Goal: Information Seeking & Learning: Understand process/instructions

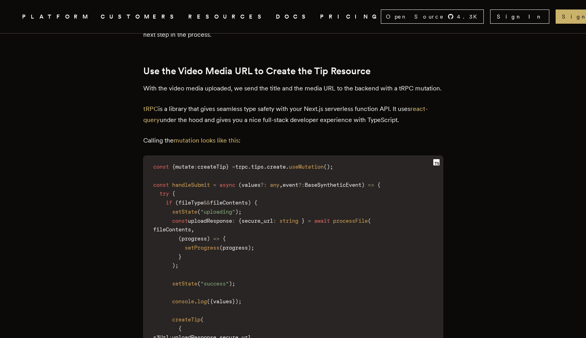
scroll to position [1412, 0]
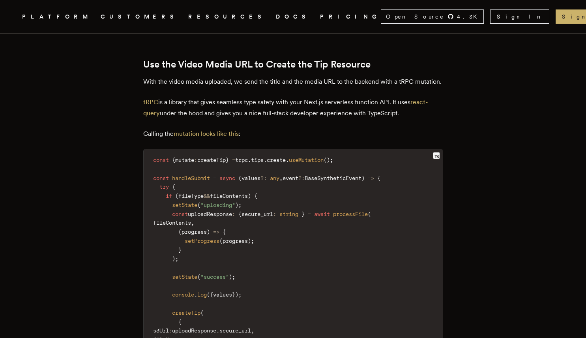
click at [220, 163] on span "createTip" at bounding box center [211, 160] width 28 height 6
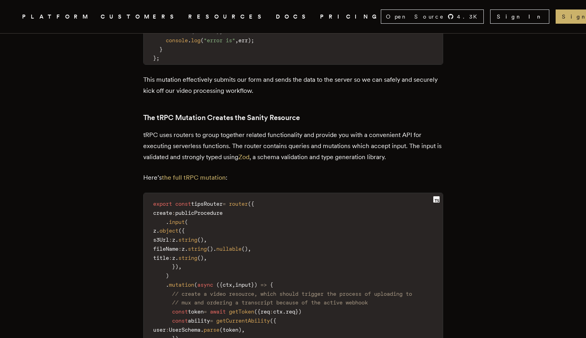
scroll to position [1939, 0]
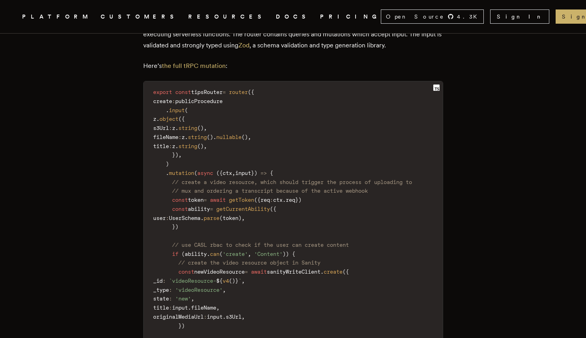
click at [250, 203] on span "getToken" at bounding box center [241, 199] width 25 height 6
copy span "getToken"
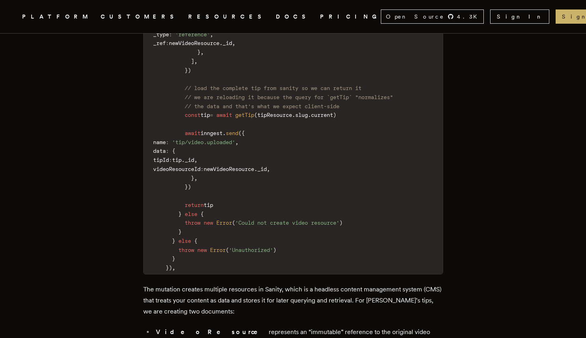
scroll to position [2447, 0]
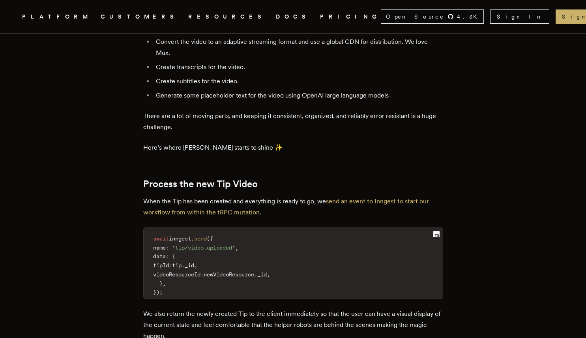
click at [276, 17] on link "DOCS" at bounding box center [293, 17] width 35 height 10
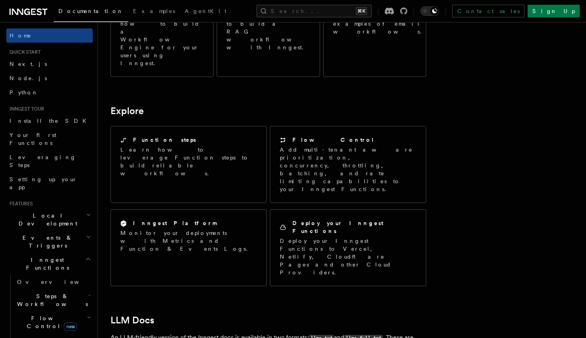
scroll to position [669, 0]
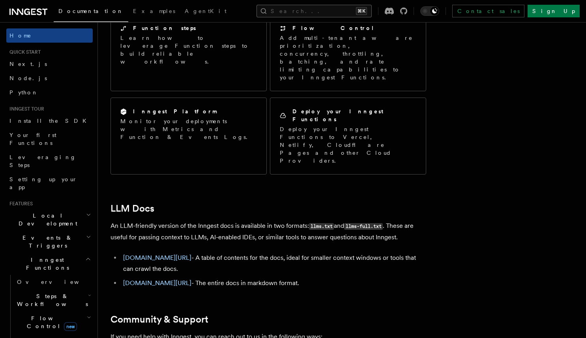
click at [304, 11] on button "Search... ⌘K" at bounding box center [313, 11] width 115 height 13
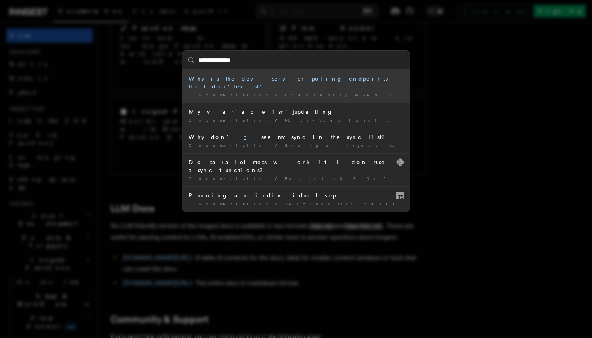
type input "***"
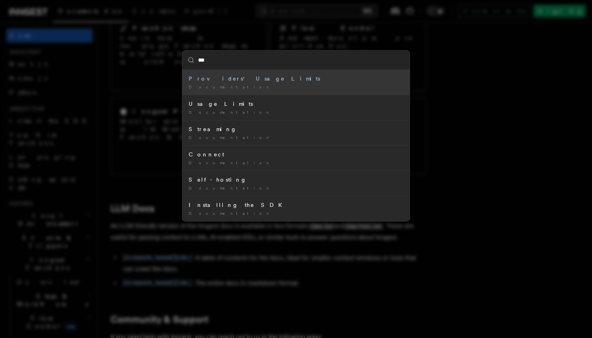
type input "*"
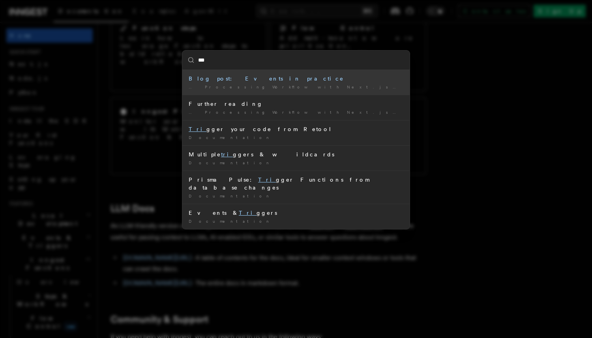
type input "****"
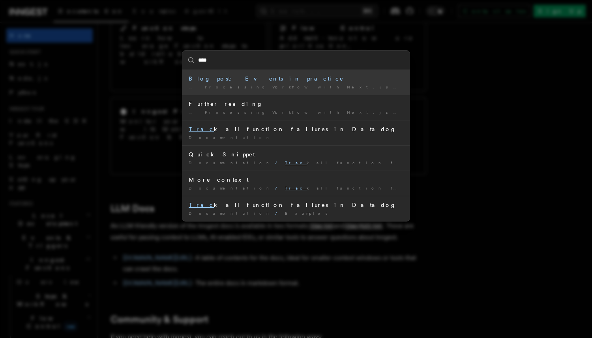
click at [238, 86] on div "… Processing Workflow with Next.js, tRPC , and Inngest Was this …" at bounding box center [296, 87] width 215 height 6
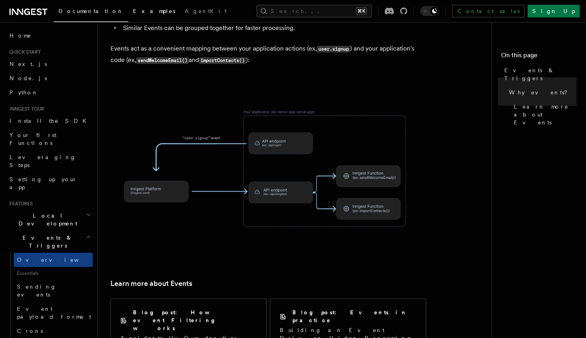
click at [128, 17] on link "Examples" at bounding box center [154, 11] width 52 height 19
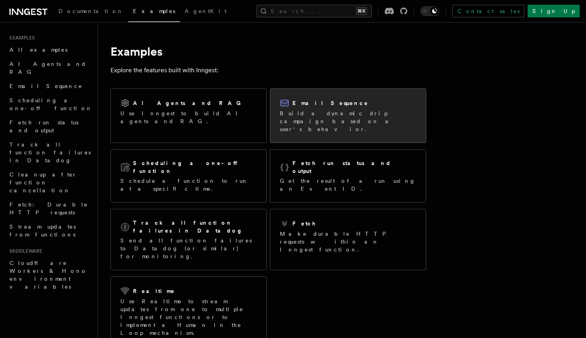
click at [325, 122] on p "Build a dynamic drip campaign based on a user's behavior." at bounding box center [348, 121] width 136 height 24
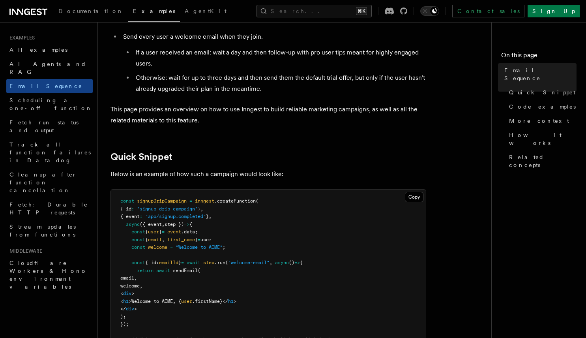
scroll to position [87, 0]
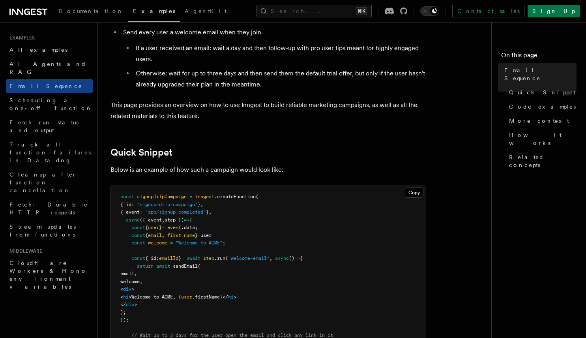
click at [165, 196] on span "signupDripCampaign" at bounding box center [162, 197] width 50 height 6
copy span "signupDripCampaign"
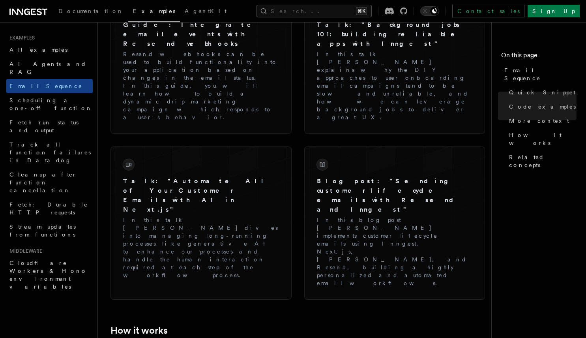
scroll to position [1038, 0]
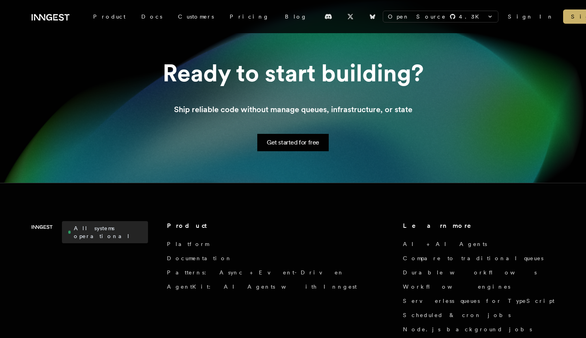
scroll to position [598, 0]
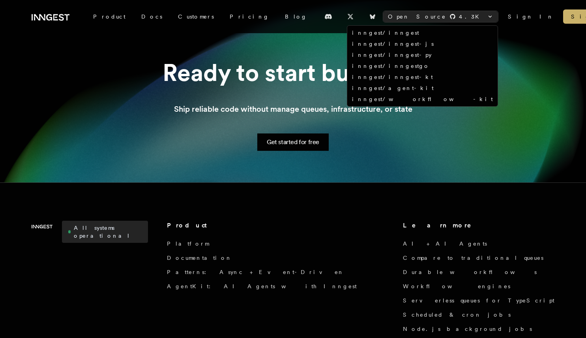
click at [439, 18] on div "Open Source 4.3 K" at bounding box center [440, 16] width 115 height 11
click at [419, 33] on link "inngest/inngest" at bounding box center [385, 33] width 67 height 6
click at [434, 41] on link "inngest/inngest-js" at bounding box center [393, 44] width 82 height 6
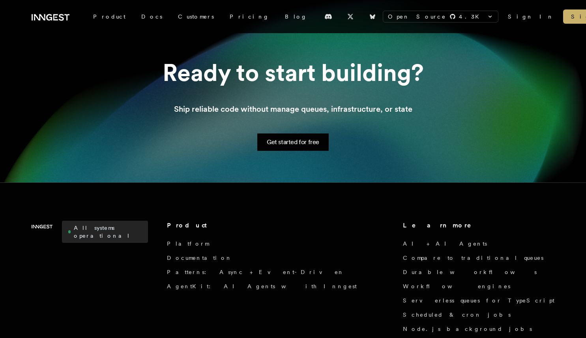
click at [319, 112] on p "Ship reliable code without manage queues, infrastructure, or state" at bounding box center [293, 108] width 238 height 11
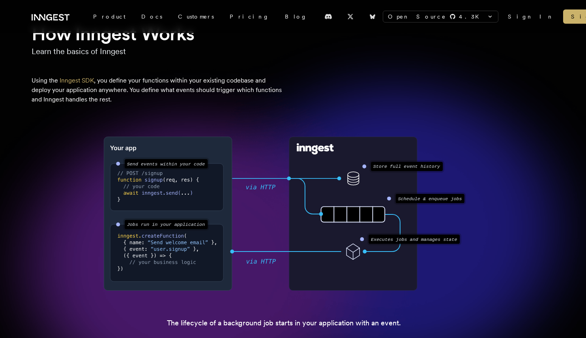
scroll to position [0, 0]
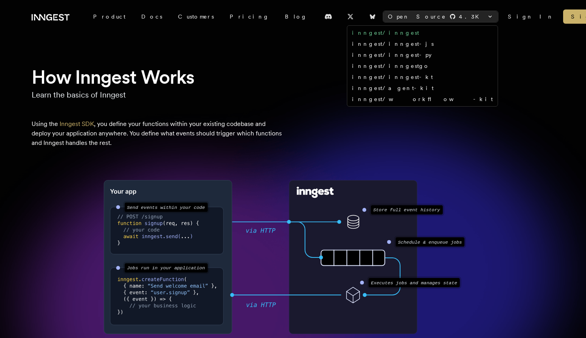
click at [419, 32] on link "inngest/inngest" at bounding box center [385, 33] width 67 height 6
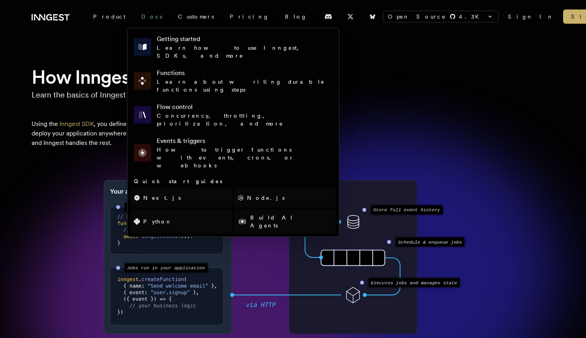
click at [135, 18] on link "Docs" at bounding box center [151, 16] width 37 height 14
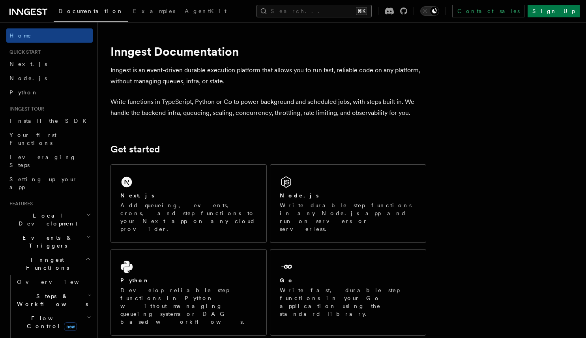
click at [294, 13] on button "Search... ⌘K" at bounding box center [313, 11] width 115 height 13
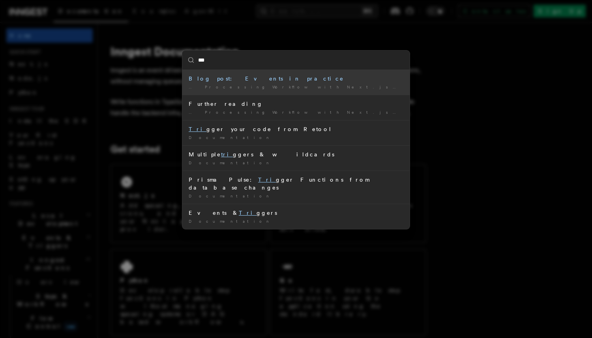
type input "****"
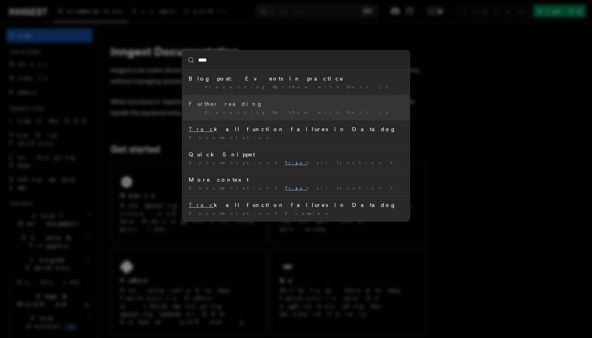
click at [220, 105] on div "Further reading" at bounding box center [296, 104] width 215 height 8
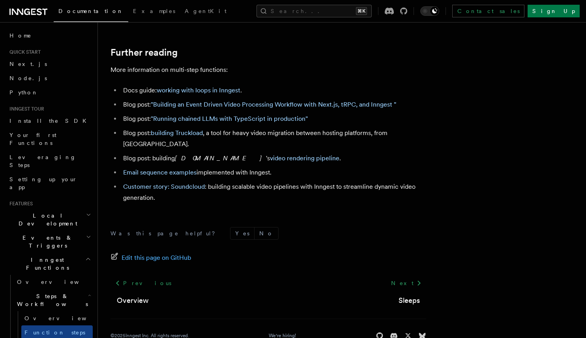
scroll to position [2683, 0]
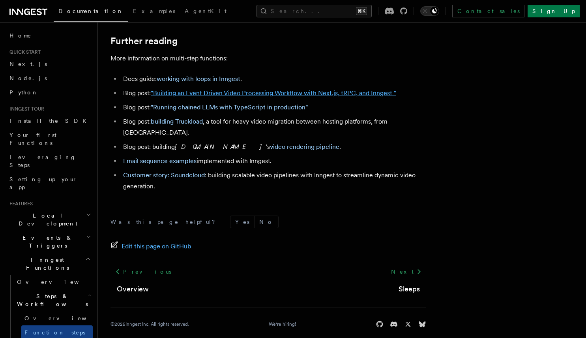
click at [286, 97] on link ""Building an Event Driven Video Processing Workflow with Next.js, tRPC, and Inn…" at bounding box center [273, 92] width 245 height 7
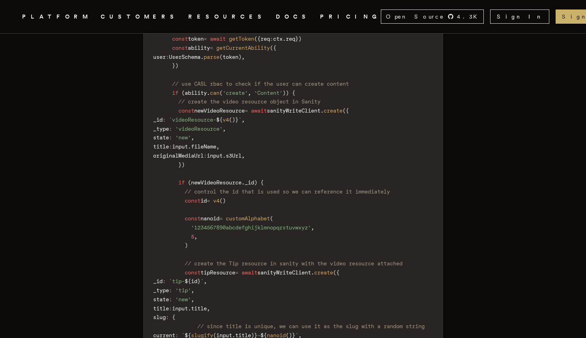
scroll to position [2098, 0]
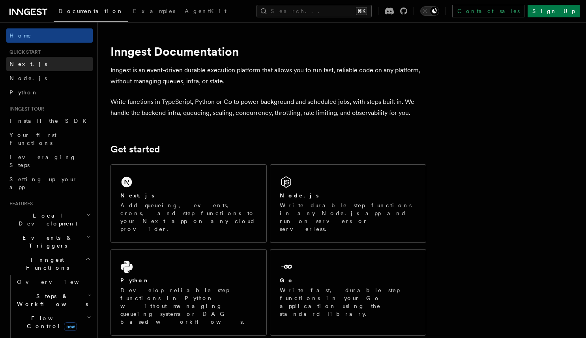
click at [62, 64] on link "Next.js" at bounding box center [49, 64] width 86 height 14
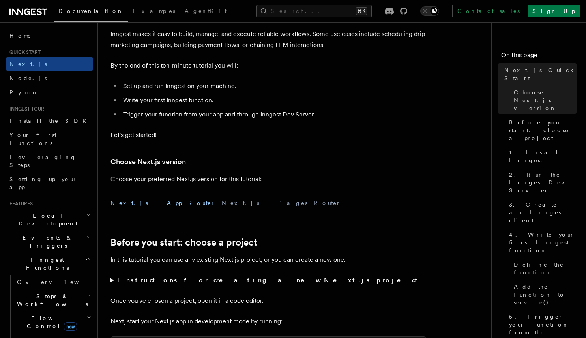
scroll to position [64, 0]
click at [222, 204] on button "Next.js - Pages Router" at bounding box center [281, 204] width 119 height 18
click at [147, 205] on button "Next.js - App Router" at bounding box center [162, 204] width 105 height 18
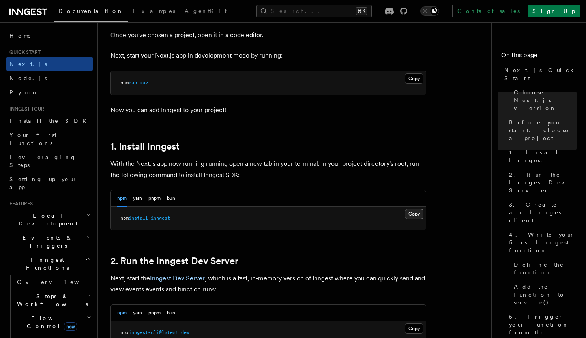
scroll to position [332, 0]
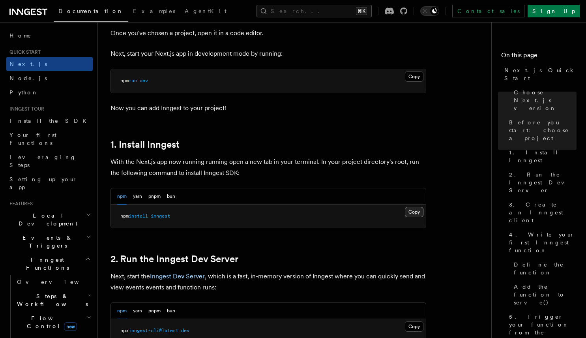
click at [417, 212] on button "Copy Copied" at bounding box center [414, 212] width 19 height 10
click at [327, 14] on button "Search... ⌘K" at bounding box center [313, 11] width 115 height 13
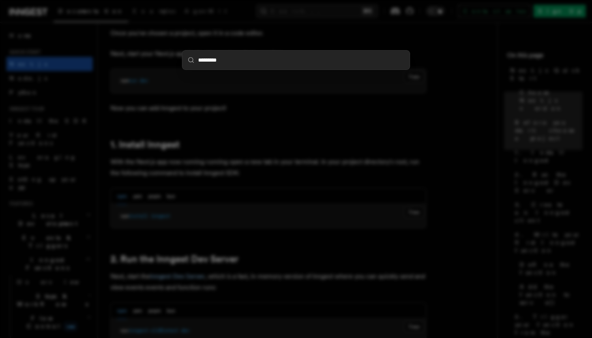
type input "*********"
click at [264, 109] on div "*********" at bounding box center [296, 169] width 592 height 338
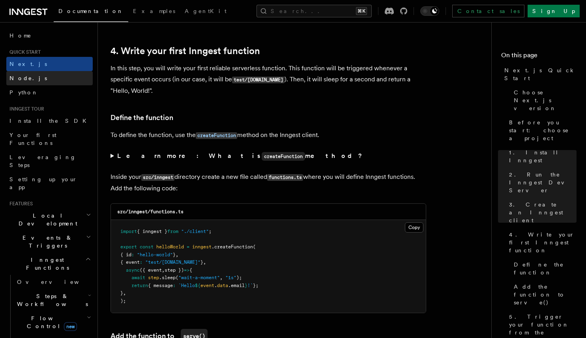
scroll to position [294, 0]
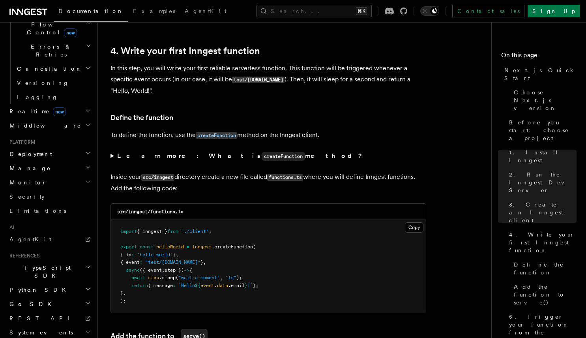
click at [54, 325] on h2 "System events" at bounding box center [49, 332] width 86 height 14
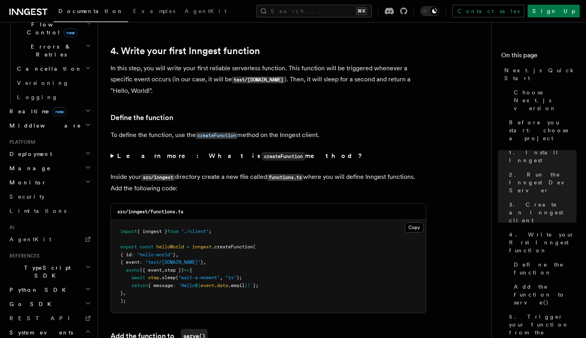
click at [54, 325] on h2 "System events" at bounding box center [49, 332] width 86 height 14
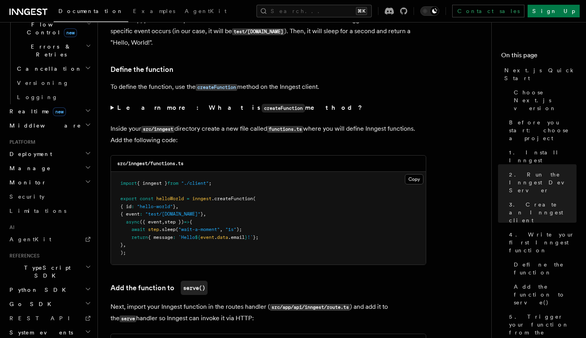
scroll to position [1313, 0]
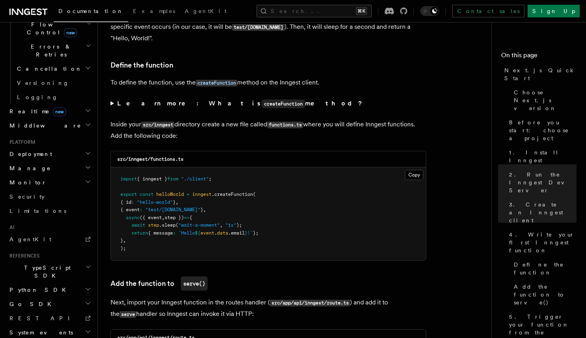
click at [66, 118] on h2 "Middleware" at bounding box center [49, 125] width 86 height 14
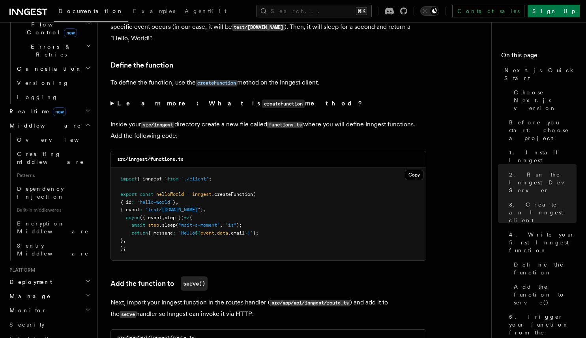
click at [67, 104] on h2 "Realtime new" at bounding box center [49, 111] width 86 height 14
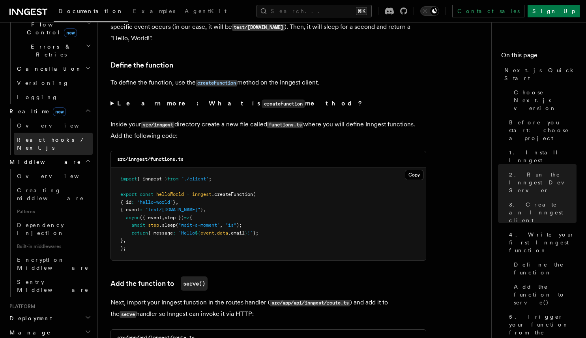
click at [63, 136] on span "React hooks / Next.js" at bounding box center [52, 143] width 70 height 14
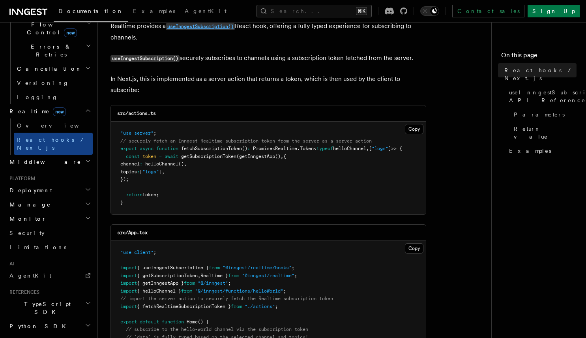
scroll to position [59, 0]
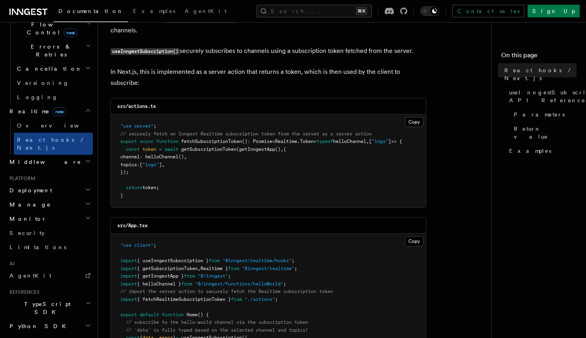
click at [170, 259] on span "{ useInngestSubscription }" at bounding box center [173, 261] width 72 height 6
copy span "useInngestSubscription"
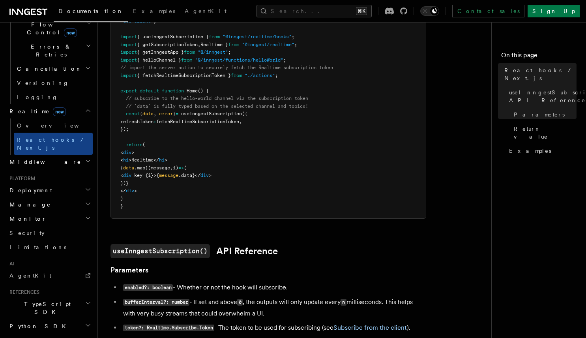
scroll to position [230, 0]
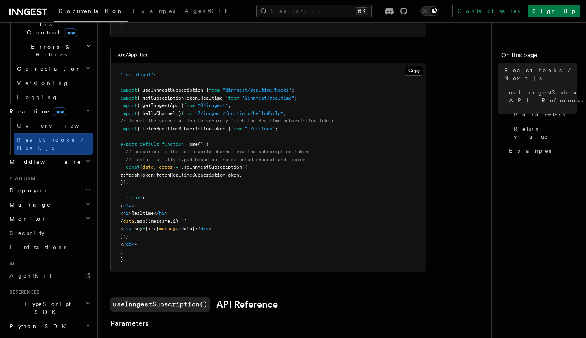
click at [204, 174] on span "fetchRealtimeSubscriptionToken" at bounding box center [197, 175] width 83 height 6
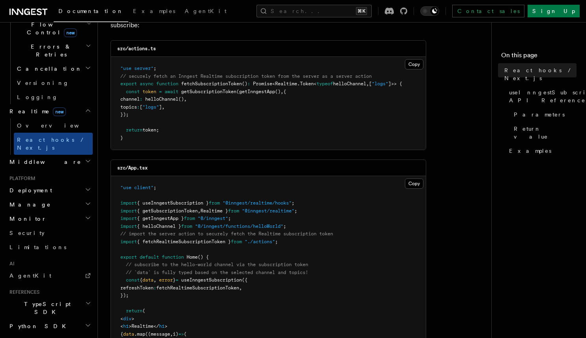
scroll to position [151, 0]
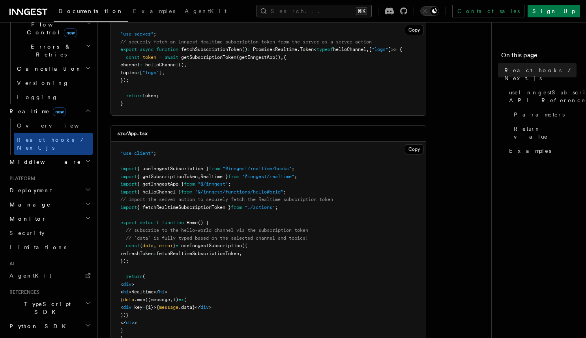
click at [188, 255] on span "fetchRealtimeSubscriptionToken" at bounding box center [197, 254] width 83 height 6
copy span "fetchRealtimeSubscriptionToken"
click at [169, 191] on span "{ helloChannel }" at bounding box center [159, 192] width 44 height 6
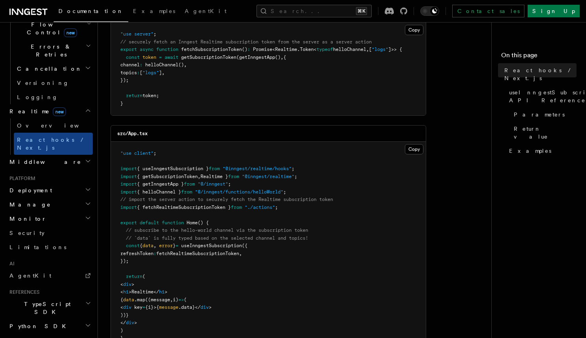
click at [172, 193] on span "{ helloChannel }" at bounding box center [159, 192] width 44 height 6
click at [168, 185] on span "{ getInngestApp }" at bounding box center [160, 184] width 47 height 6
copy span "getInngestApp"
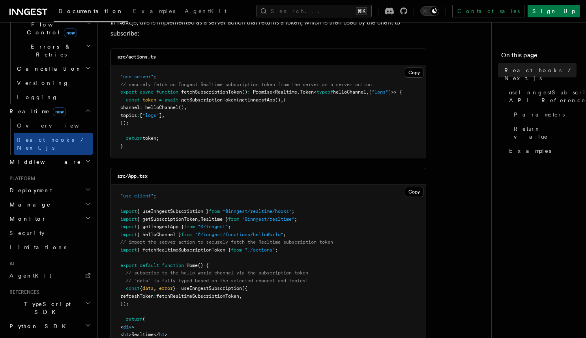
scroll to position [99, 0]
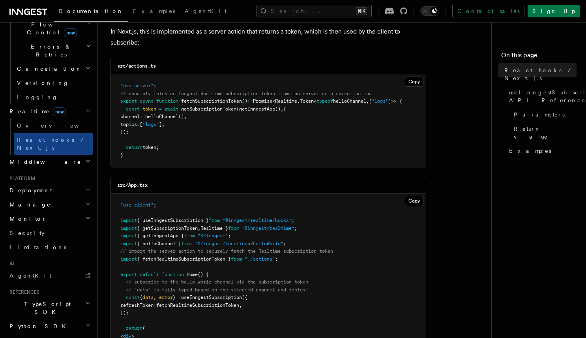
click at [228, 100] on span "fetchSubscriptionToken" at bounding box center [211, 101] width 61 height 6
click at [228, 90] on pre ""use server" ; // securely fetch an Inngest Realtime subscription token from th…" at bounding box center [268, 120] width 315 height 93
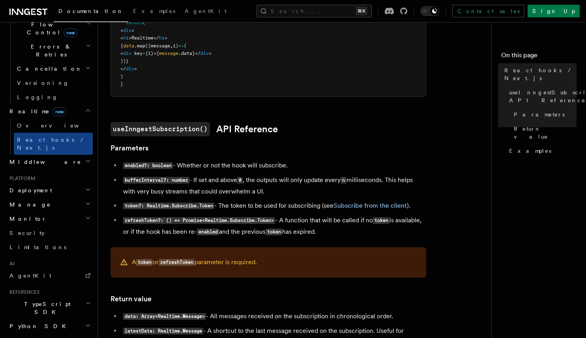
scroll to position [40, 0]
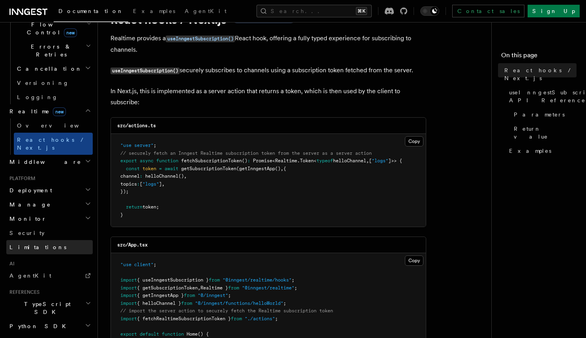
click at [41, 240] on link "Limitations" at bounding box center [49, 247] width 86 height 14
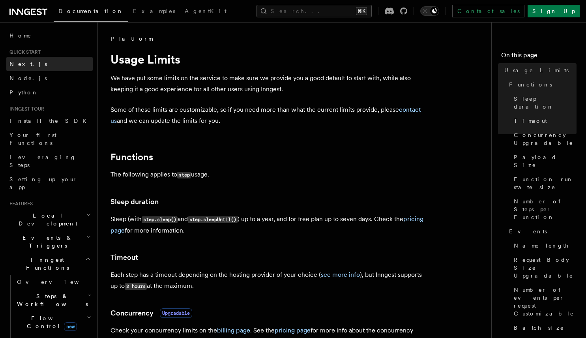
click at [37, 58] on link "Next.js" at bounding box center [49, 64] width 86 height 14
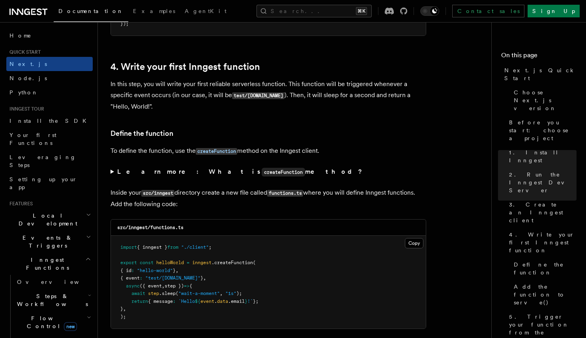
scroll to position [1244, 0]
click at [114, 173] on summary "Learn more: What is createFunction method?" at bounding box center [268, 172] width 316 height 11
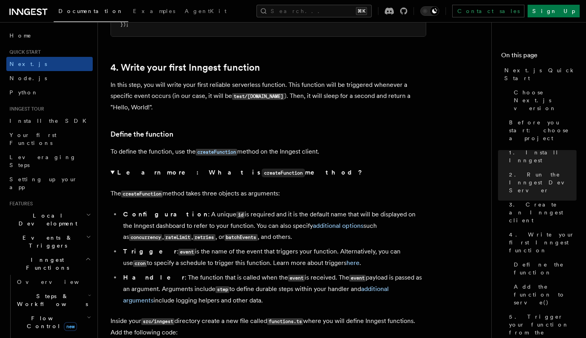
click at [114, 173] on summary "Learn more: What is createFunction method?" at bounding box center [268, 172] width 316 height 11
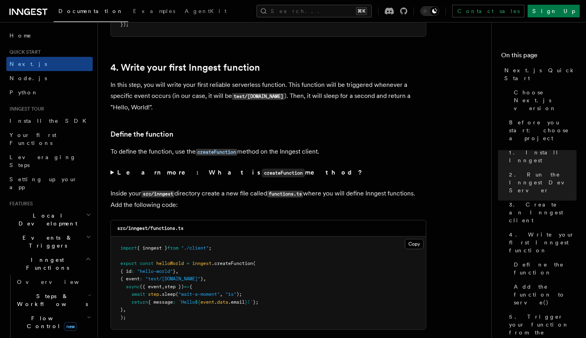
scroll to position [1316, 0]
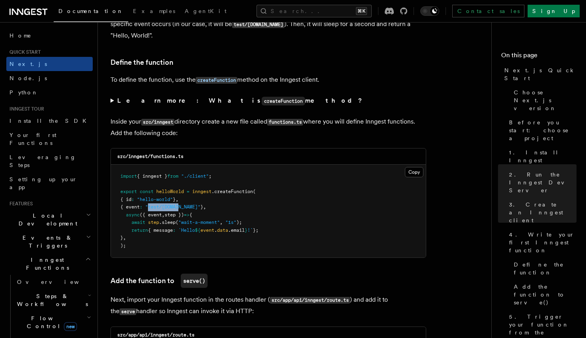
drag, startPoint x: 155, startPoint y: 210, endPoint x: 185, endPoint y: 212, distance: 30.4
click at [186, 212] on pre "import { inngest } from "./client" ; export const helloWorld = inngest .createF…" at bounding box center [268, 211] width 315 height 93
click at [207, 204] on pre "import { inngest } from "./client" ; export const helloWorld = inngest .createF…" at bounding box center [268, 211] width 315 height 93
drag, startPoint x: 200, startPoint y: 209, endPoint x: 155, endPoint y: 212, distance: 45.1
click at [155, 212] on pre "import { inngest } from "./client" ; export const helloWorld = inngest .createF…" at bounding box center [268, 211] width 315 height 93
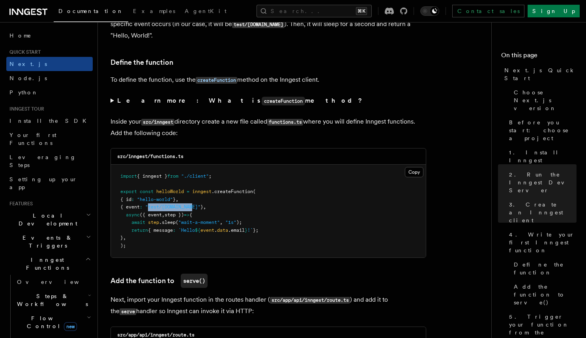
click at [155, 212] on pre "import { inngest } from "./client" ; export const helloWorld = inngest .createF…" at bounding box center [268, 211] width 315 height 93
click at [223, 176] on pre "import { inngest } from "./client" ; export const helloWorld = inngest .createF…" at bounding box center [268, 211] width 315 height 93
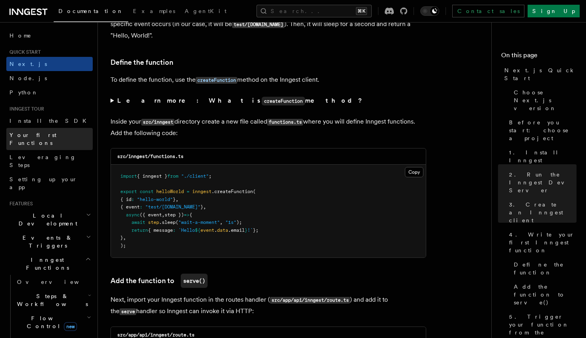
click at [48, 136] on span "Your first Functions" at bounding box center [32, 139] width 47 height 14
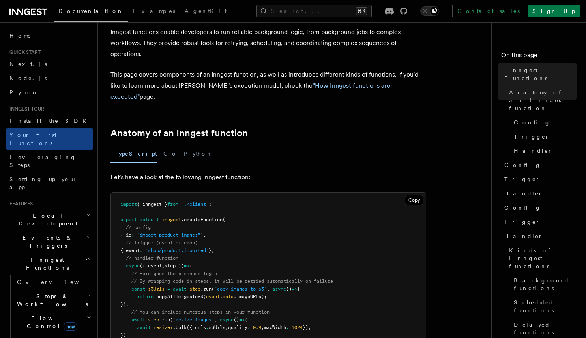
scroll to position [137, 0]
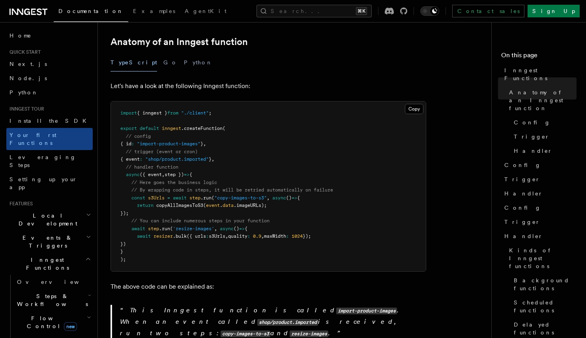
click at [237, 148] on pre "import { inngest } from "./client" ; export default inngest .createFunction ( /…" at bounding box center [268, 186] width 315 height 170
click at [252, 145] on pre "import { inngest } from "./client" ; export default inngest .createFunction ( /…" at bounding box center [268, 186] width 315 height 170
drag, startPoint x: 213, startPoint y: 218, endPoint x: 178, endPoint y: 218, distance: 35.9
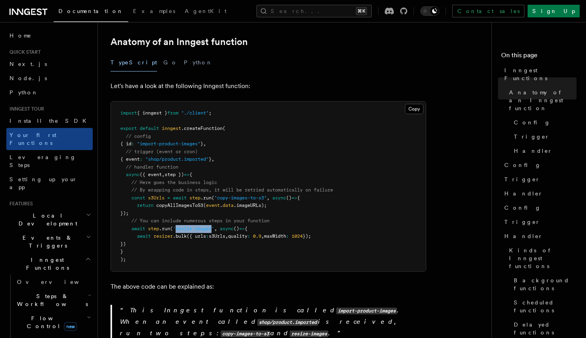
click at [178, 226] on span "'resize-images'" at bounding box center [193, 229] width 41 height 6
copy span "resize-images"
click at [216, 191] on pre "import { inngest } from "./client" ; export default inngest .createFunction ( /…" at bounding box center [268, 186] width 315 height 170
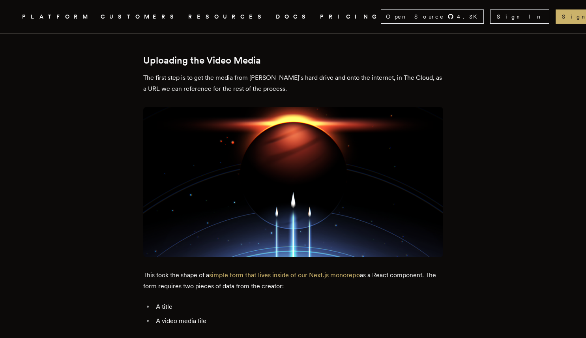
scroll to position [980, 0]
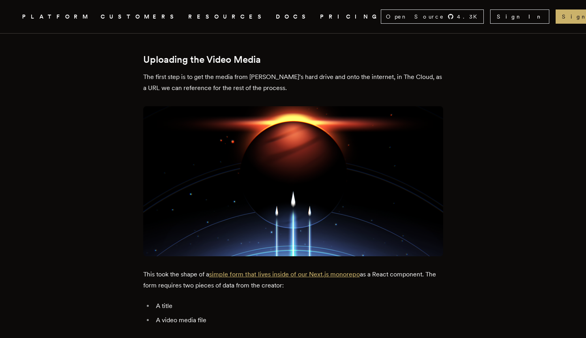
click at [268, 274] on link "simple form that lives inside of our Next.js monorepo" at bounding box center [284, 273] width 151 height 7
